Goal: Transaction & Acquisition: Purchase product/service

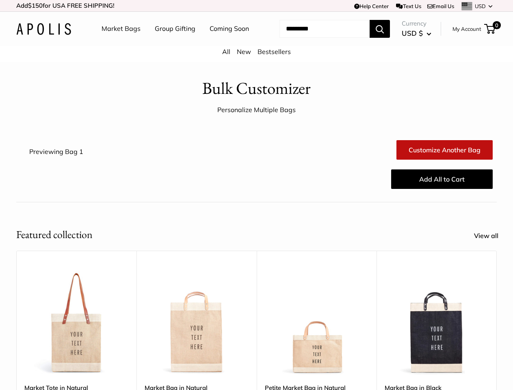
click at [256, 192] on div "Add All to Cart" at bounding box center [296, 179] width 401 height 26
click at [256, 6] on td "Help Center Text Us Email Us *** *** *** *** *** *** *** *** *** *** *** USD US…" at bounding box center [355, 5] width 284 height 11
click at [256, 42] on nav "Market Bags Group Gifting Coming Soon" at bounding box center [182, 29] width 194 height 26
click at [173, 42] on ul "Market Bags Group Gifting Coming Soon" at bounding box center [183, 29] width 162 height 26
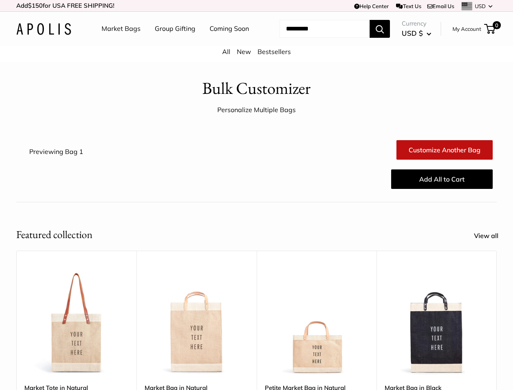
click at [315, 38] on input "Search..." at bounding box center [325, 29] width 90 height 18
click at [257, 313] on div "Upgrade: Next Day Fulfillment Customizable Text Sturdy & Spill Resistant Best S…" at bounding box center [317, 379] width 120 height 256
click at [257, 325] on div "Upgrade: Next Day Fulfillment Customizable Text Sturdy & Spill Resistant Best S…" at bounding box center [317, 379] width 120 height 256
